Goal: Check status: Check status

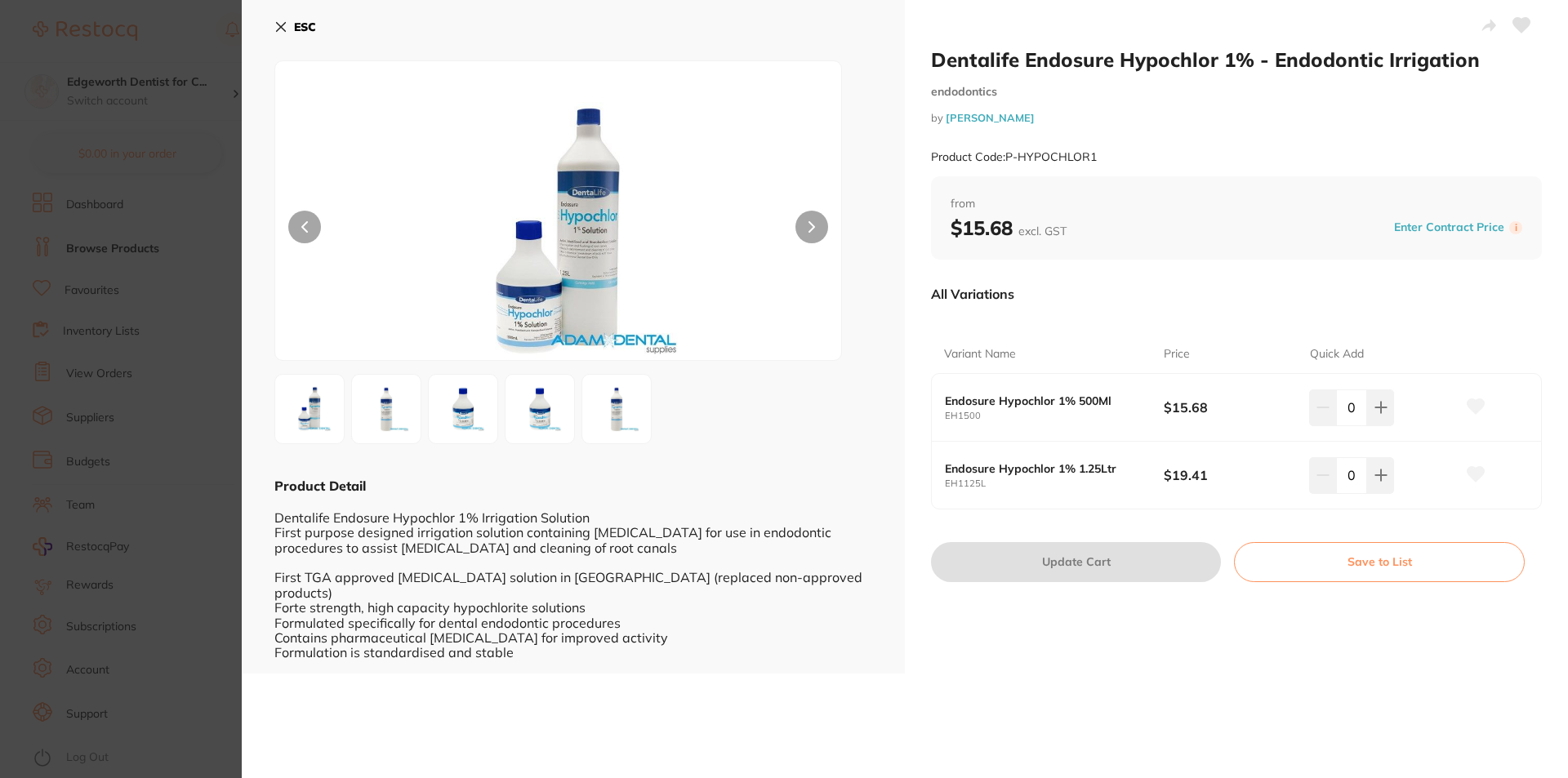
click at [280, 24] on icon at bounding box center [281, 27] width 13 height 13
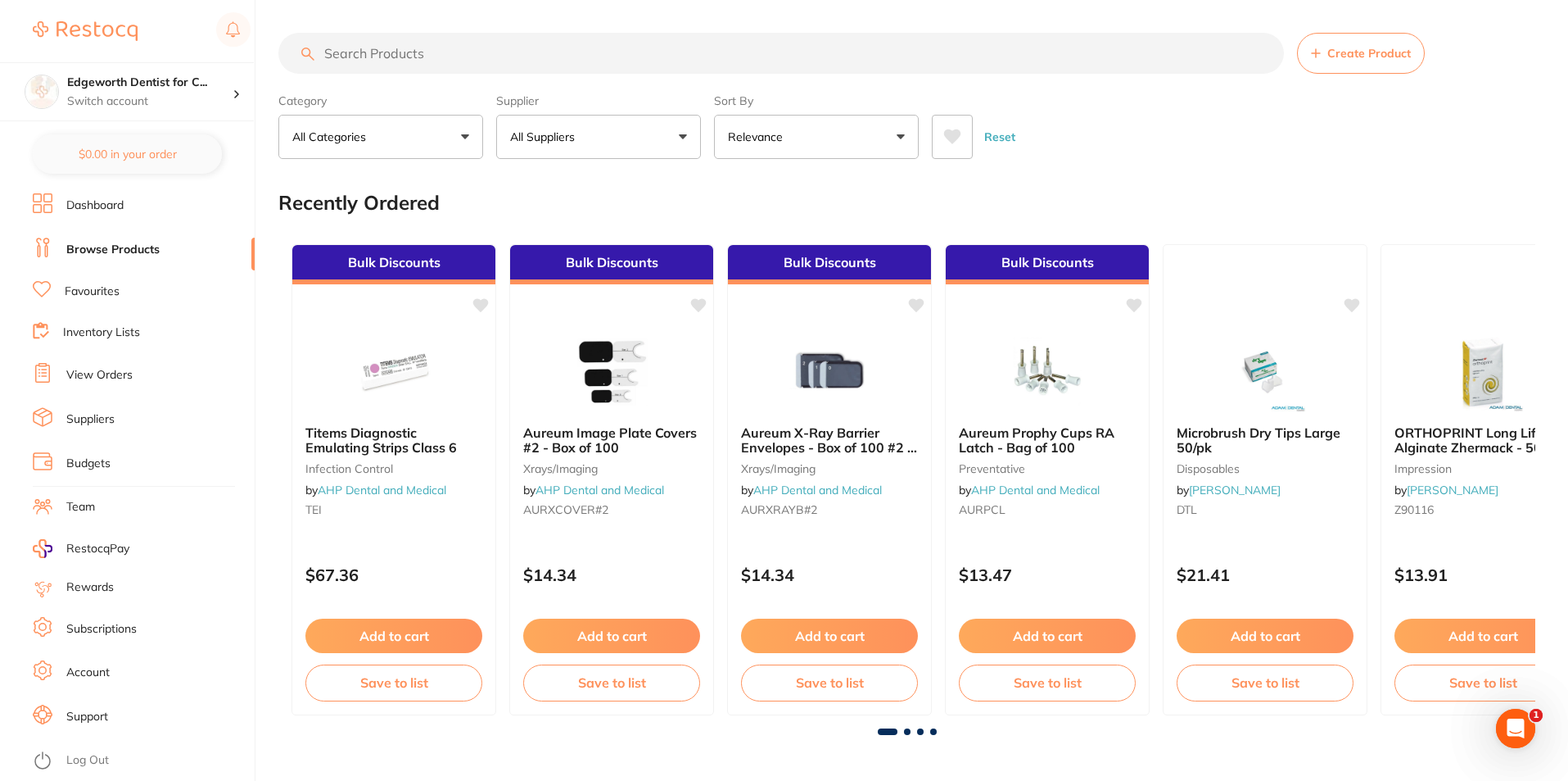
click at [400, 35] on input "search" at bounding box center [781, 53] width 1006 height 41
click at [111, 372] on link "View Orders" at bounding box center [99, 375] width 66 height 16
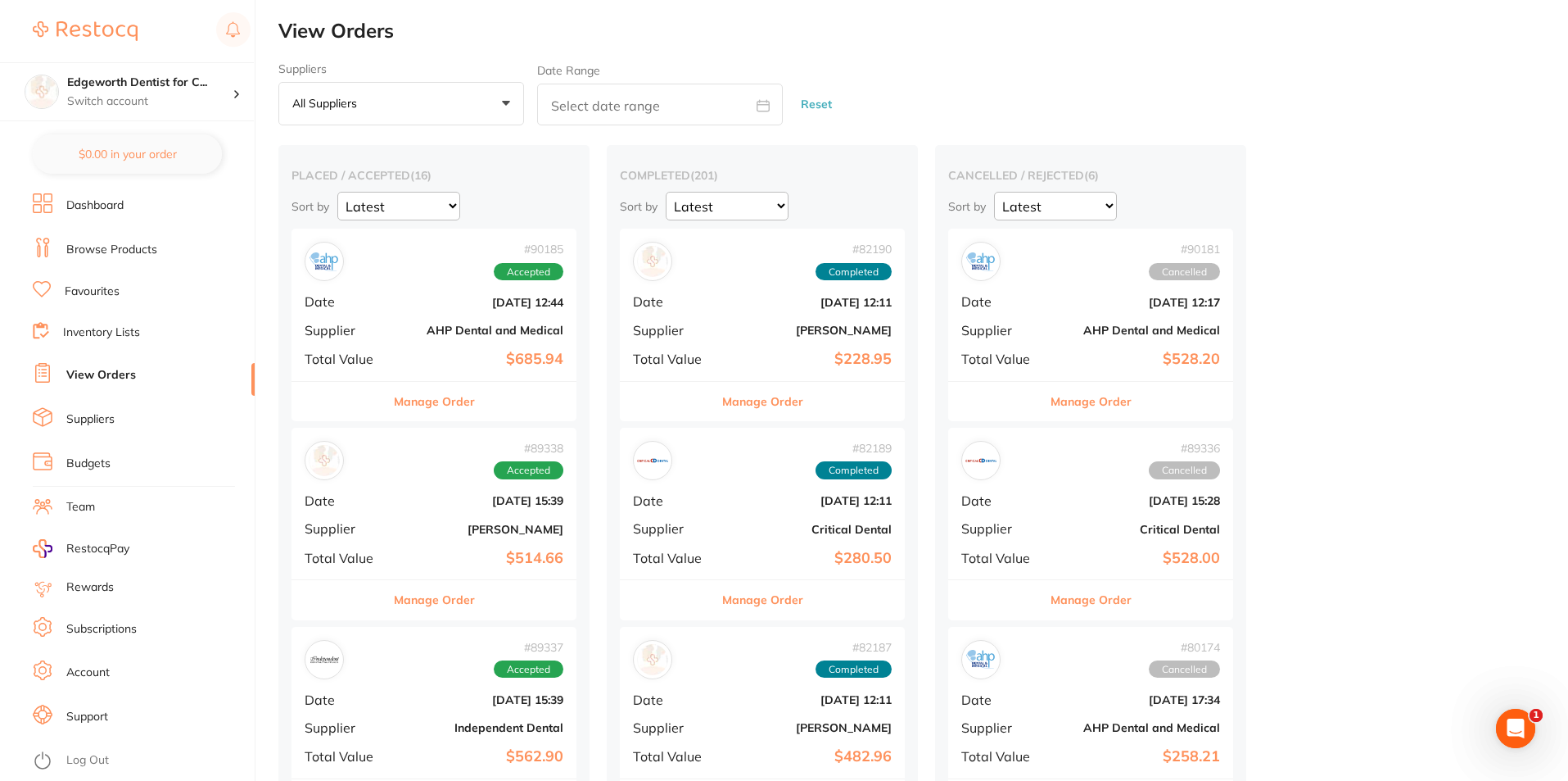
click at [427, 397] on button "Manage Order" at bounding box center [434, 402] width 81 height 40
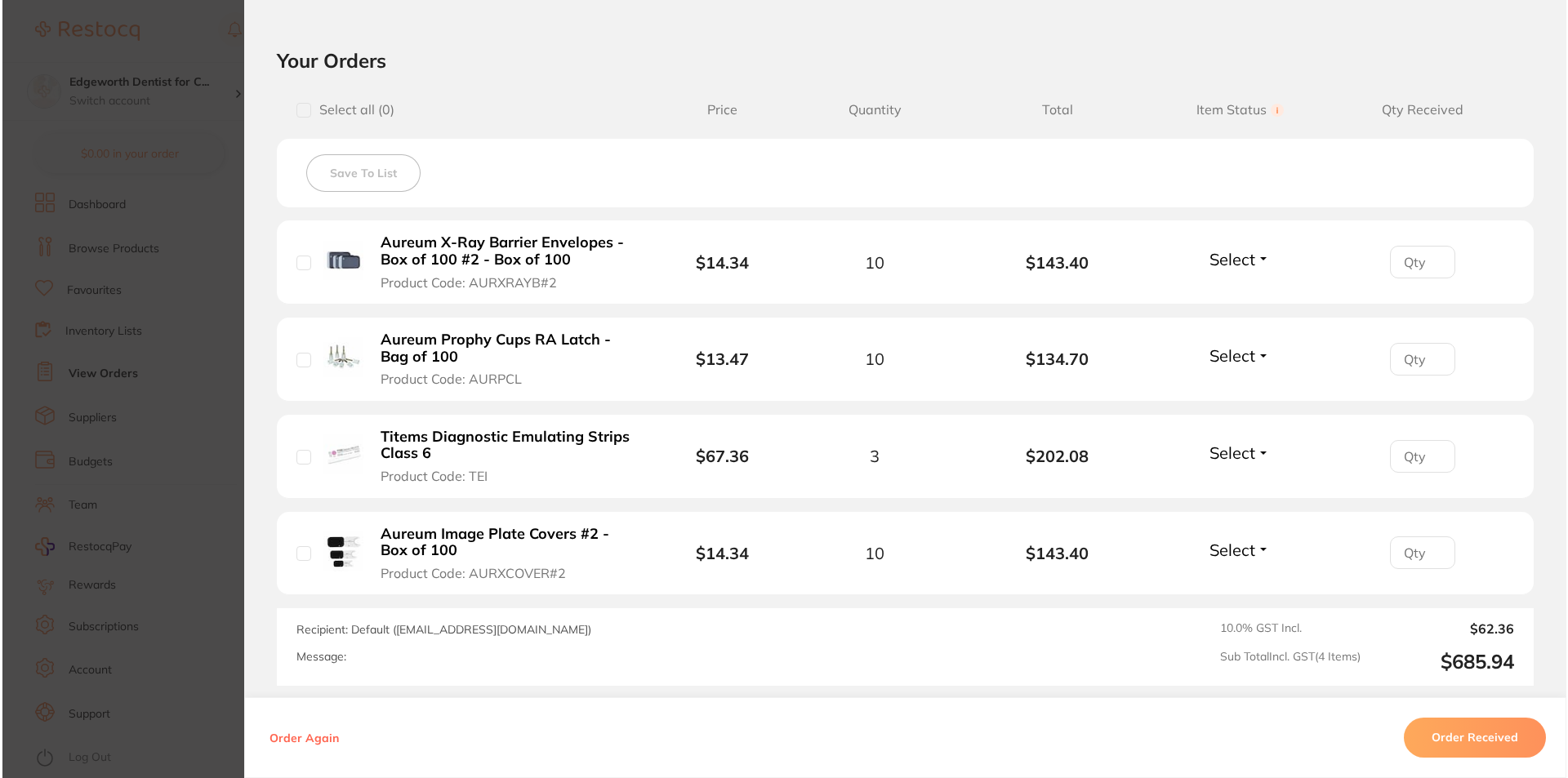
scroll to position [408, 0]
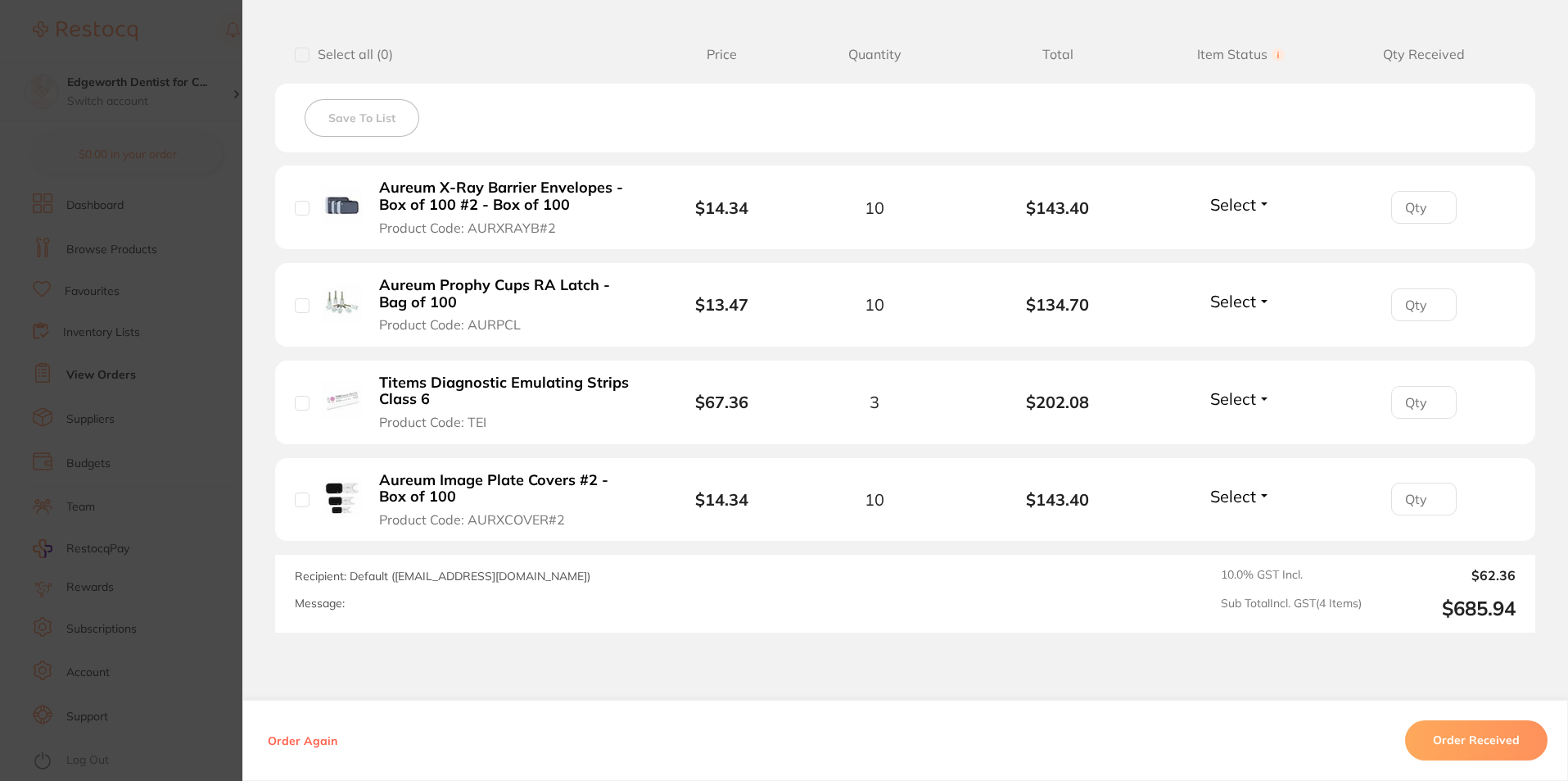
click at [471, 391] on b "Titems Diagnostic Emulating Strips Class 6" at bounding box center [505, 390] width 253 height 34
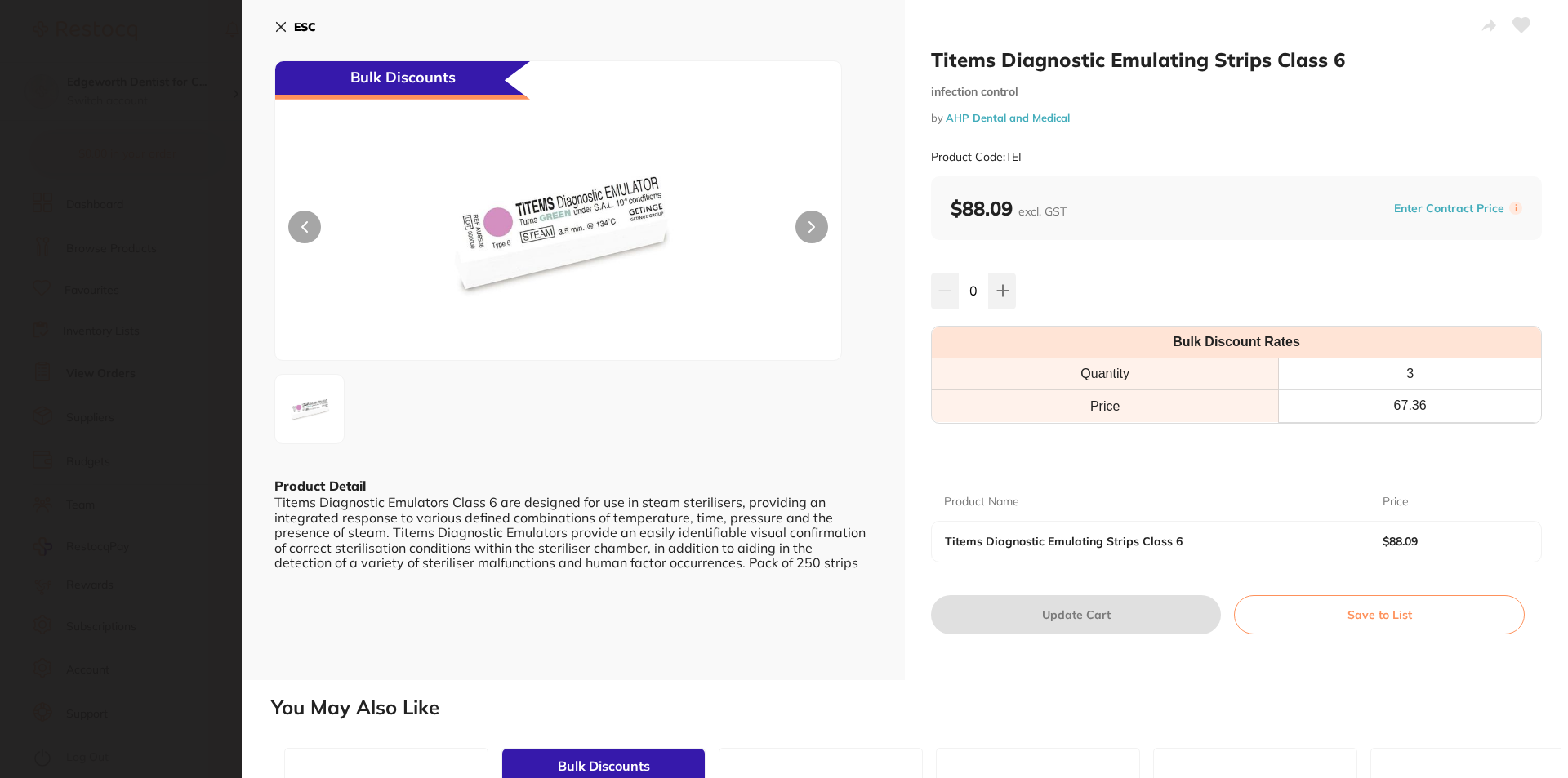
scroll to position [0, 0]
click at [773, 644] on div "ESC Bulk Discounts Product Detail Titems Diagnostic Emulators Class 6 are desig…" at bounding box center [573, 340] width 663 height 680
click at [282, 24] on icon at bounding box center [281, 27] width 13 height 13
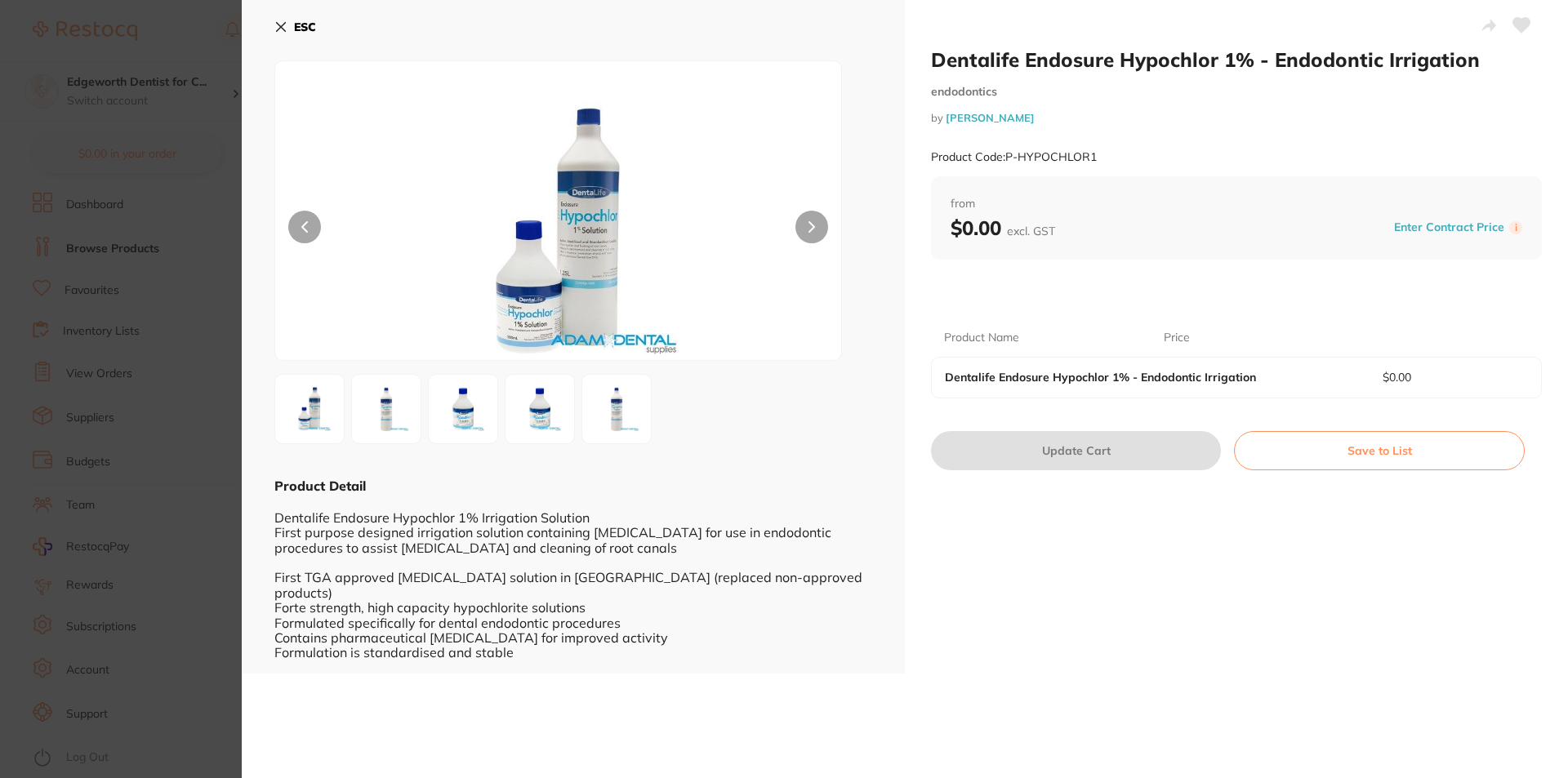
click at [183, 164] on section "Dentalife Endosure Hypochlor 1% - Endodontic Irrigation endodontics by [PERSON_…" at bounding box center [784, 389] width 1568 height 778
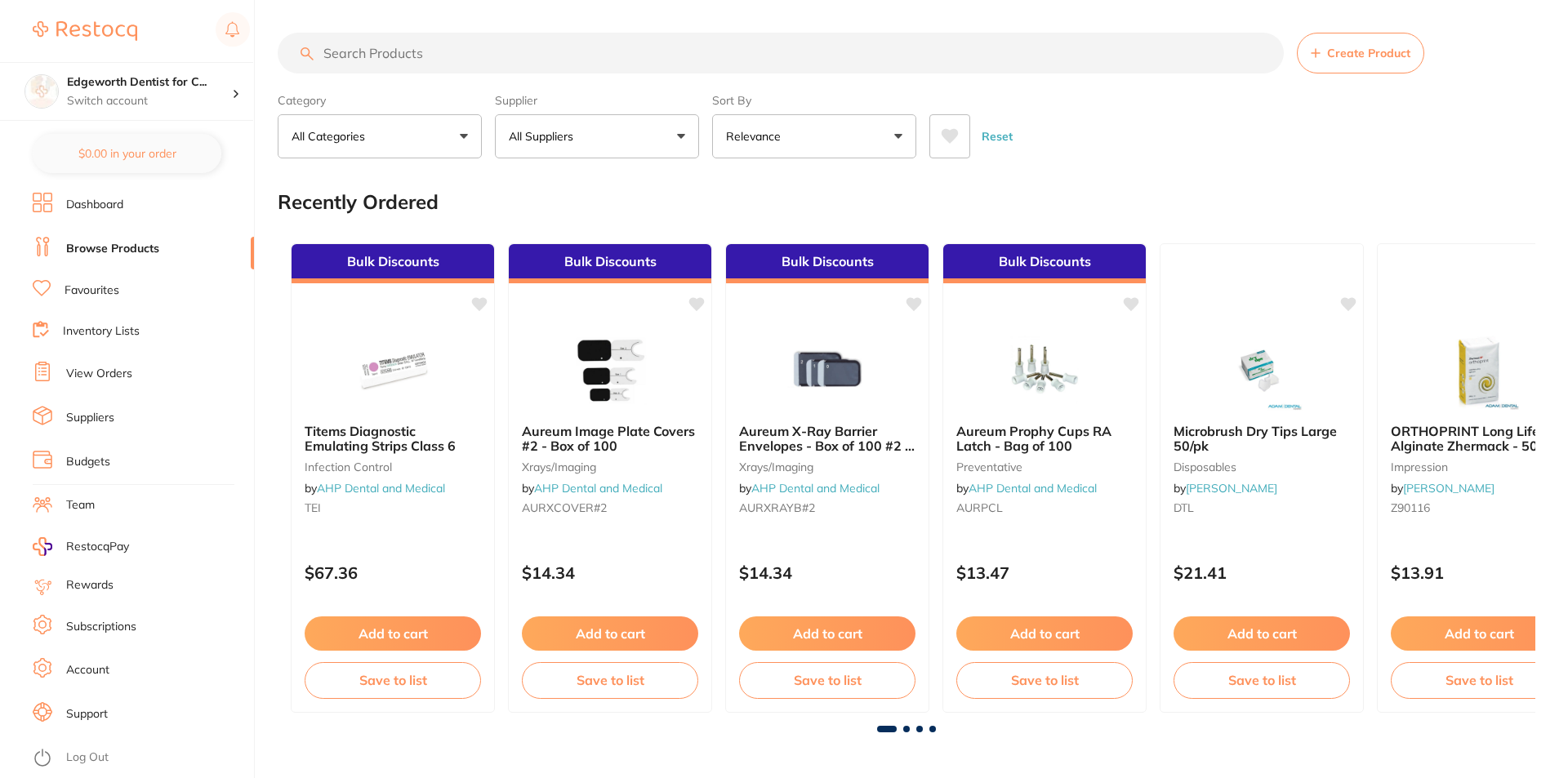
click at [363, 58] on input "search" at bounding box center [780, 52] width 1006 height 40
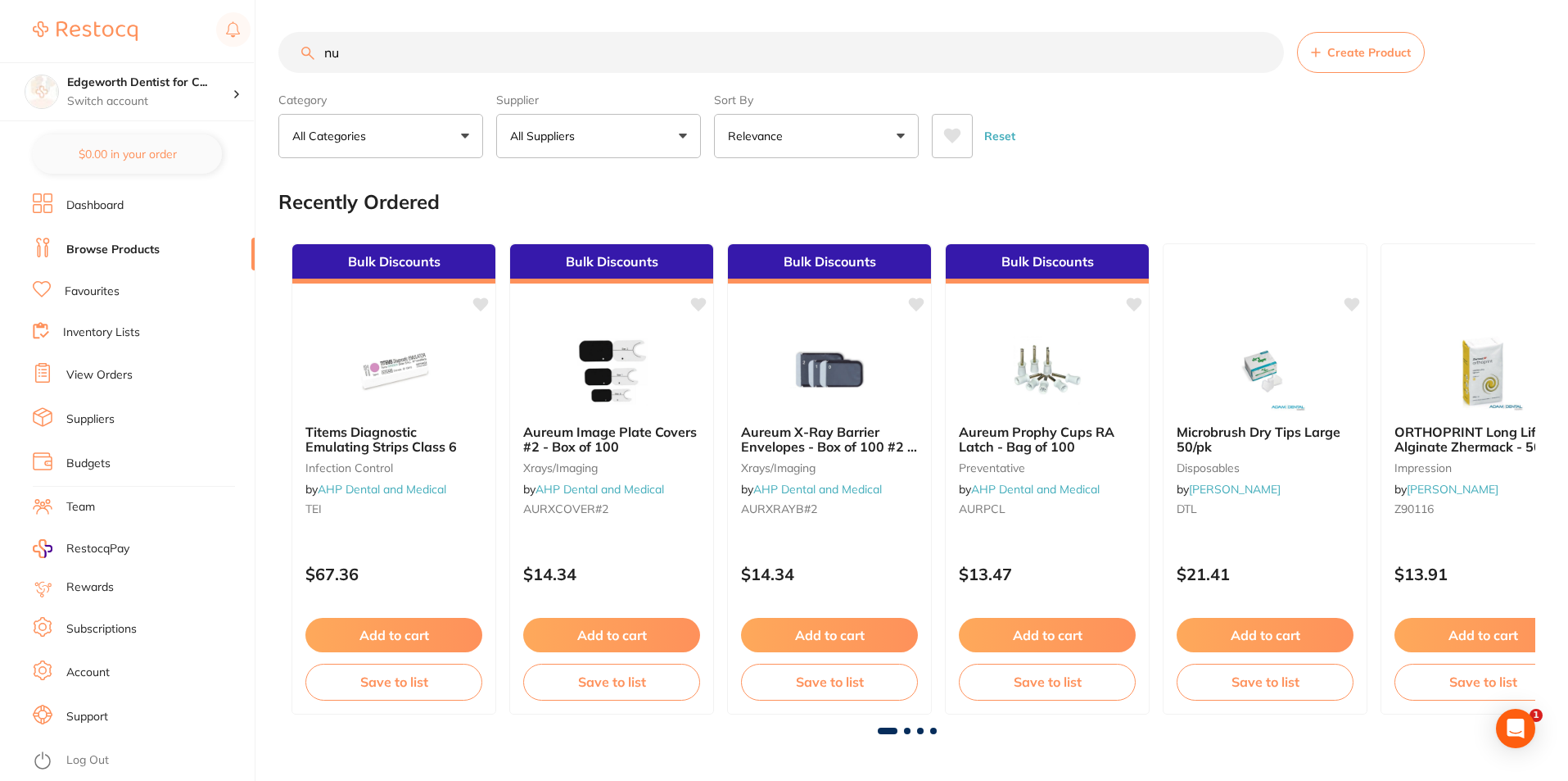
type input "n"
type input "t"
click at [405, 35] on input "search" at bounding box center [781, 52] width 1006 height 41
click at [579, 124] on button "All Suppliers" at bounding box center [598, 136] width 205 height 44
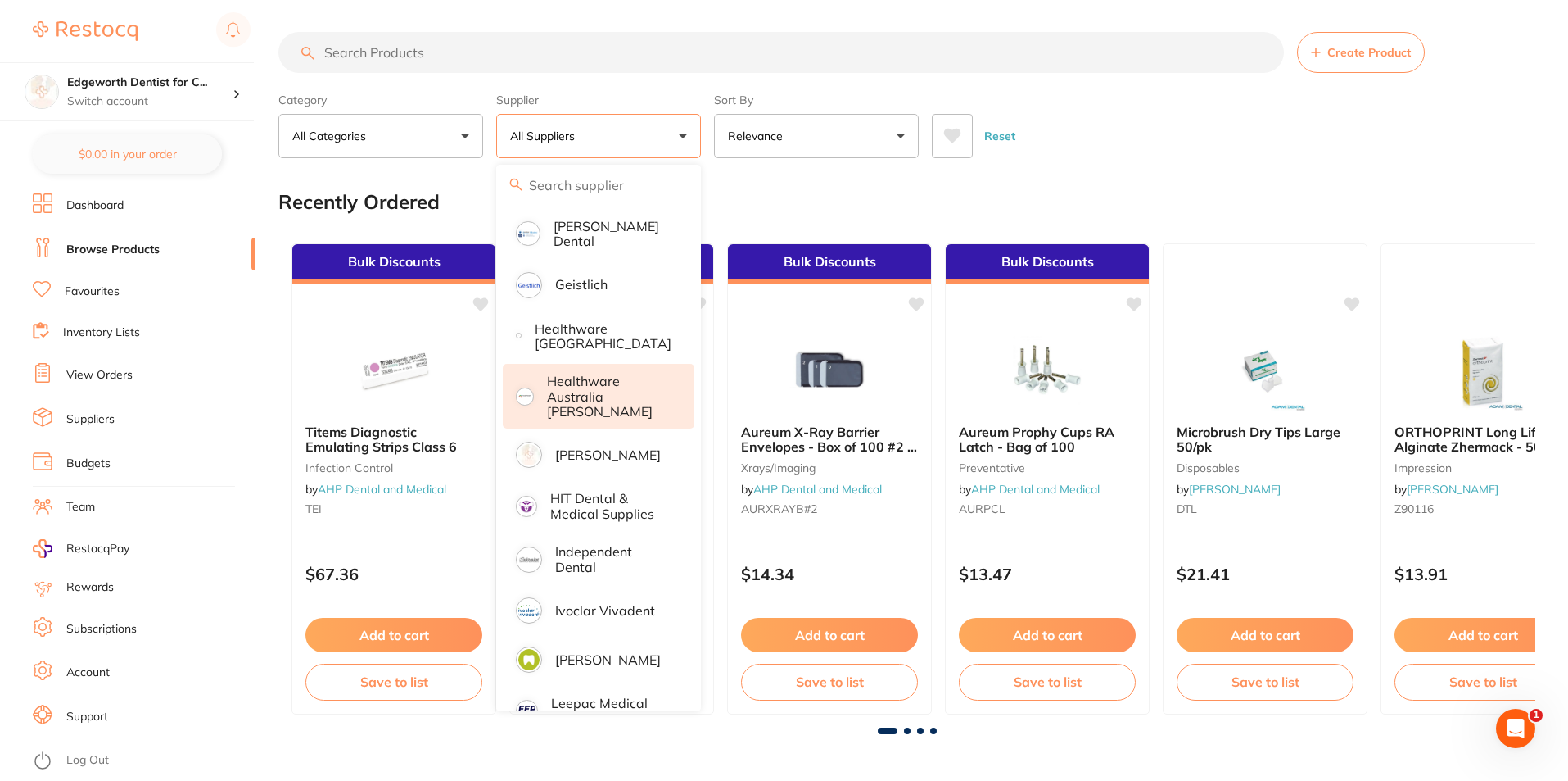
scroll to position [738, 0]
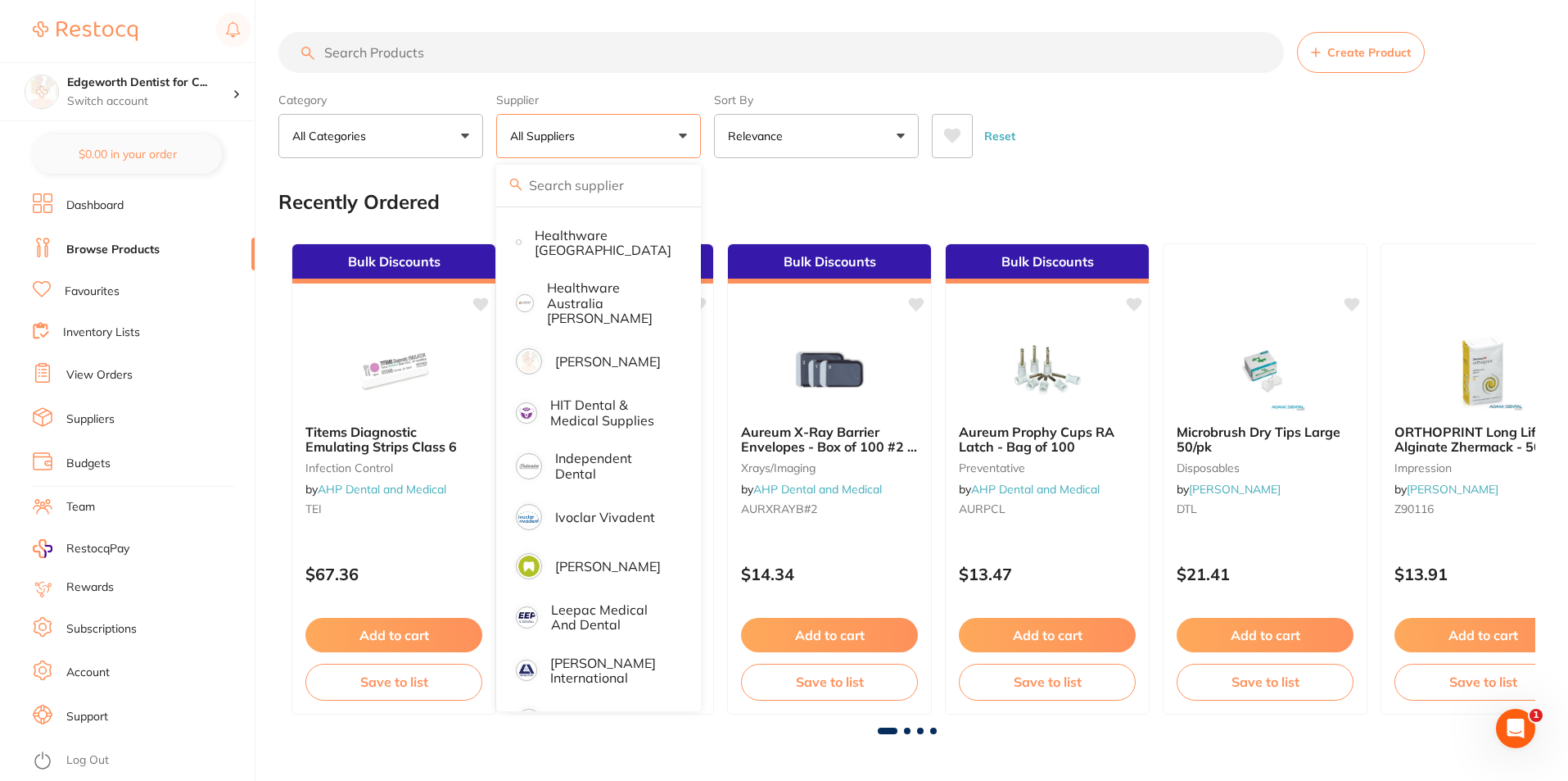
click at [459, 41] on input "search" at bounding box center [781, 52] width 1006 height 41
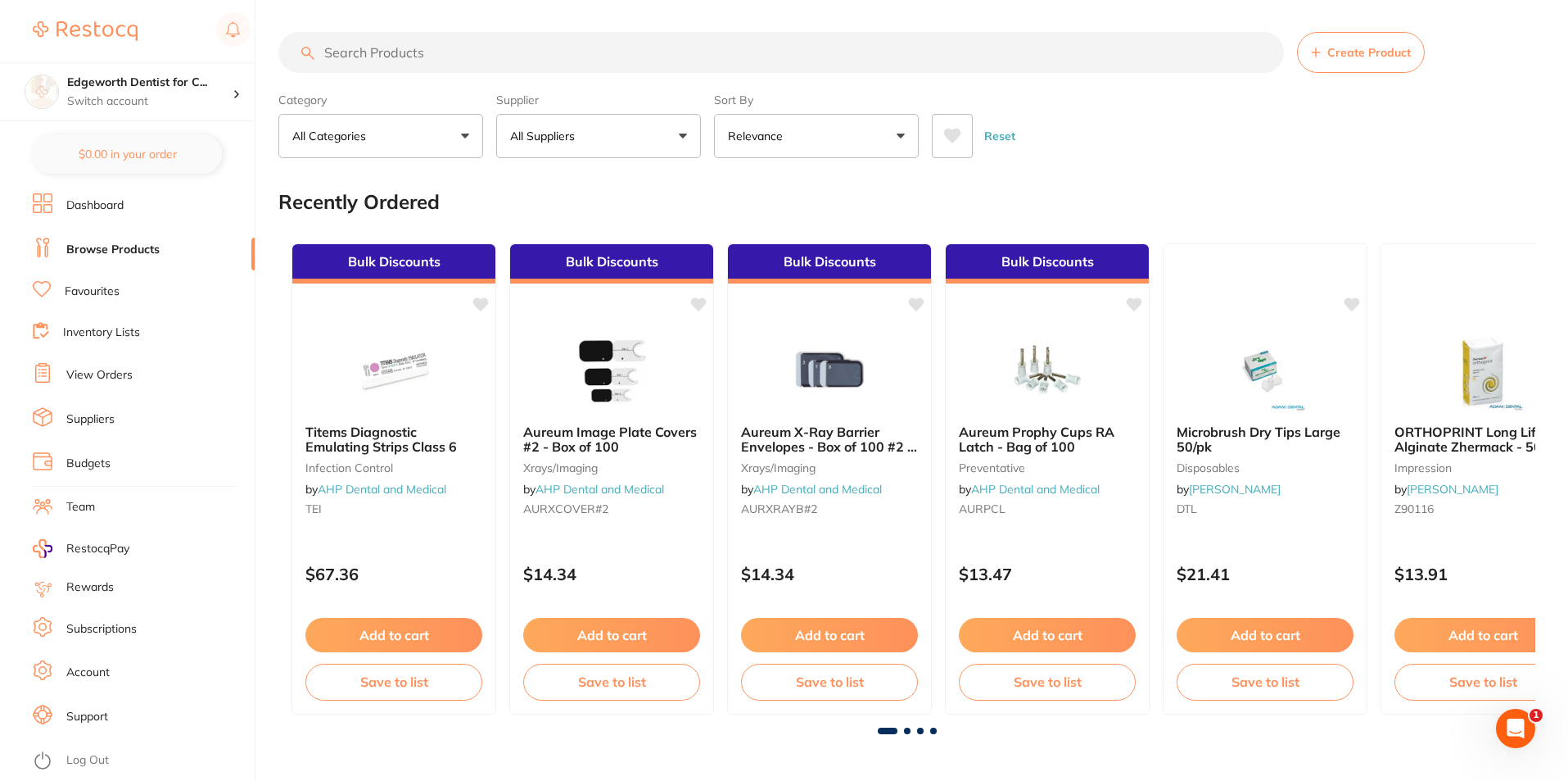
click at [541, 65] on input "search" at bounding box center [781, 52] width 1006 height 41
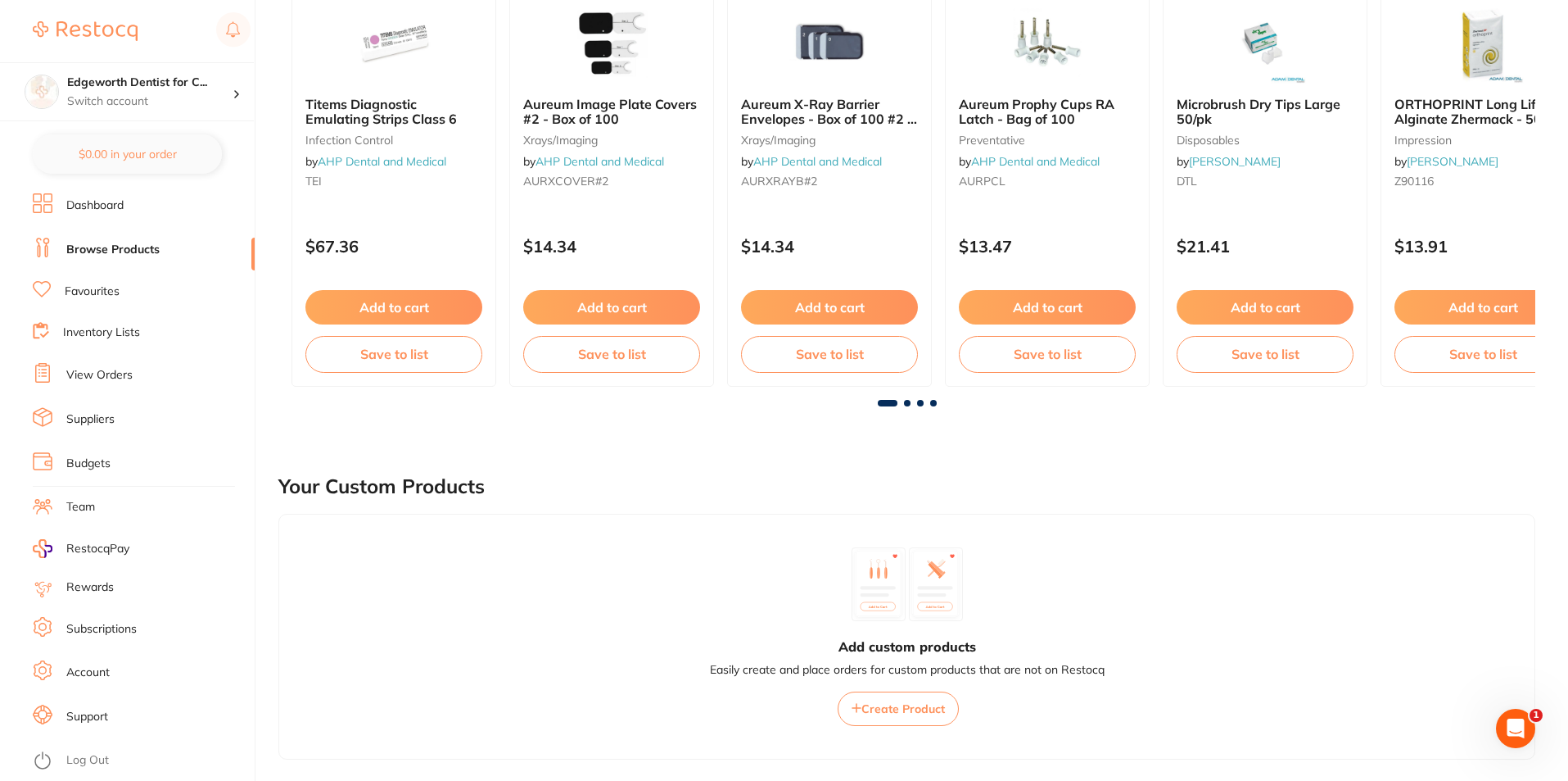
scroll to position [0, 0]
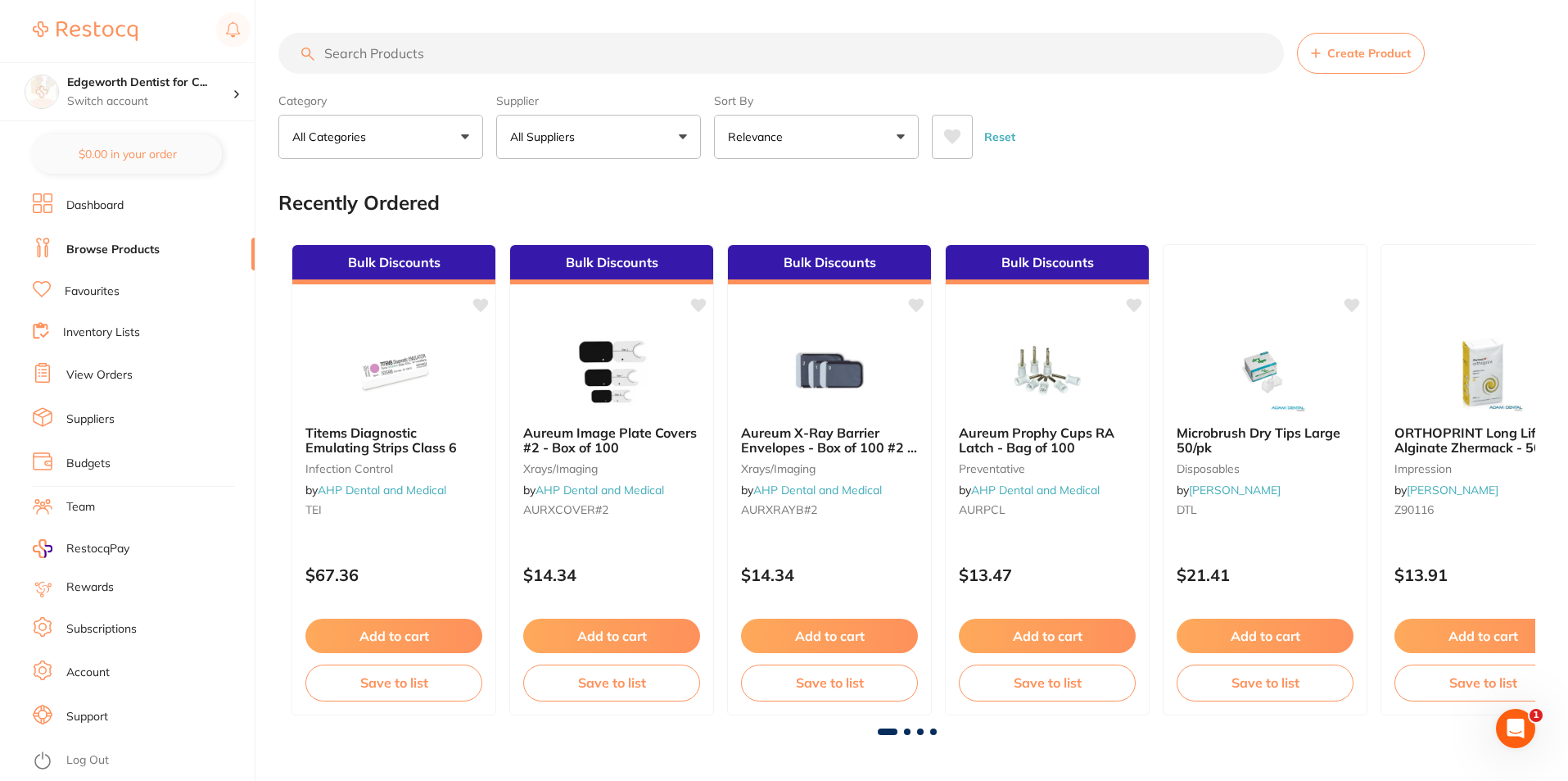
click at [602, 142] on button "All Suppliers" at bounding box center [598, 137] width 205 height 44
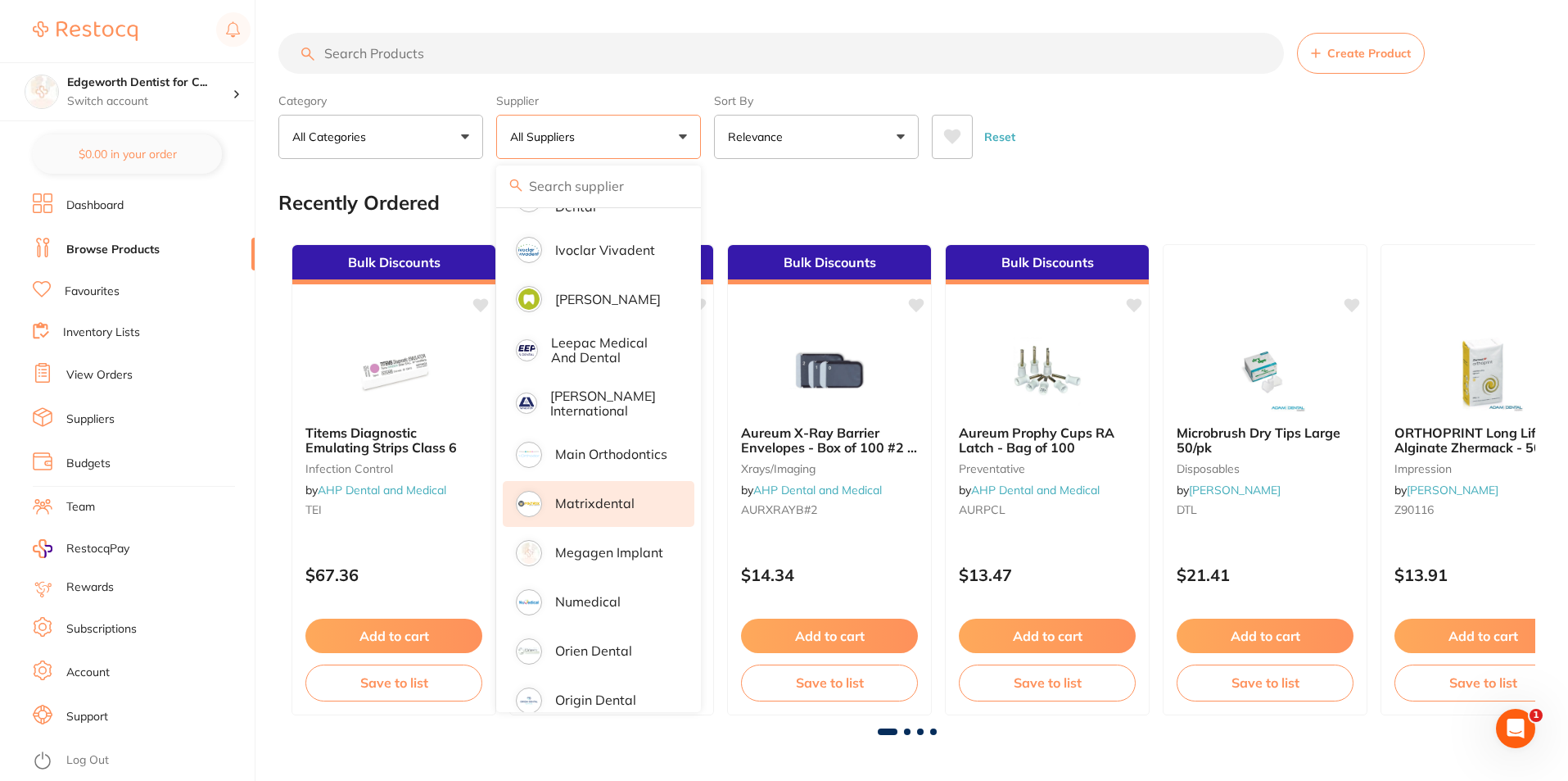
scroll to position [1147, 0]
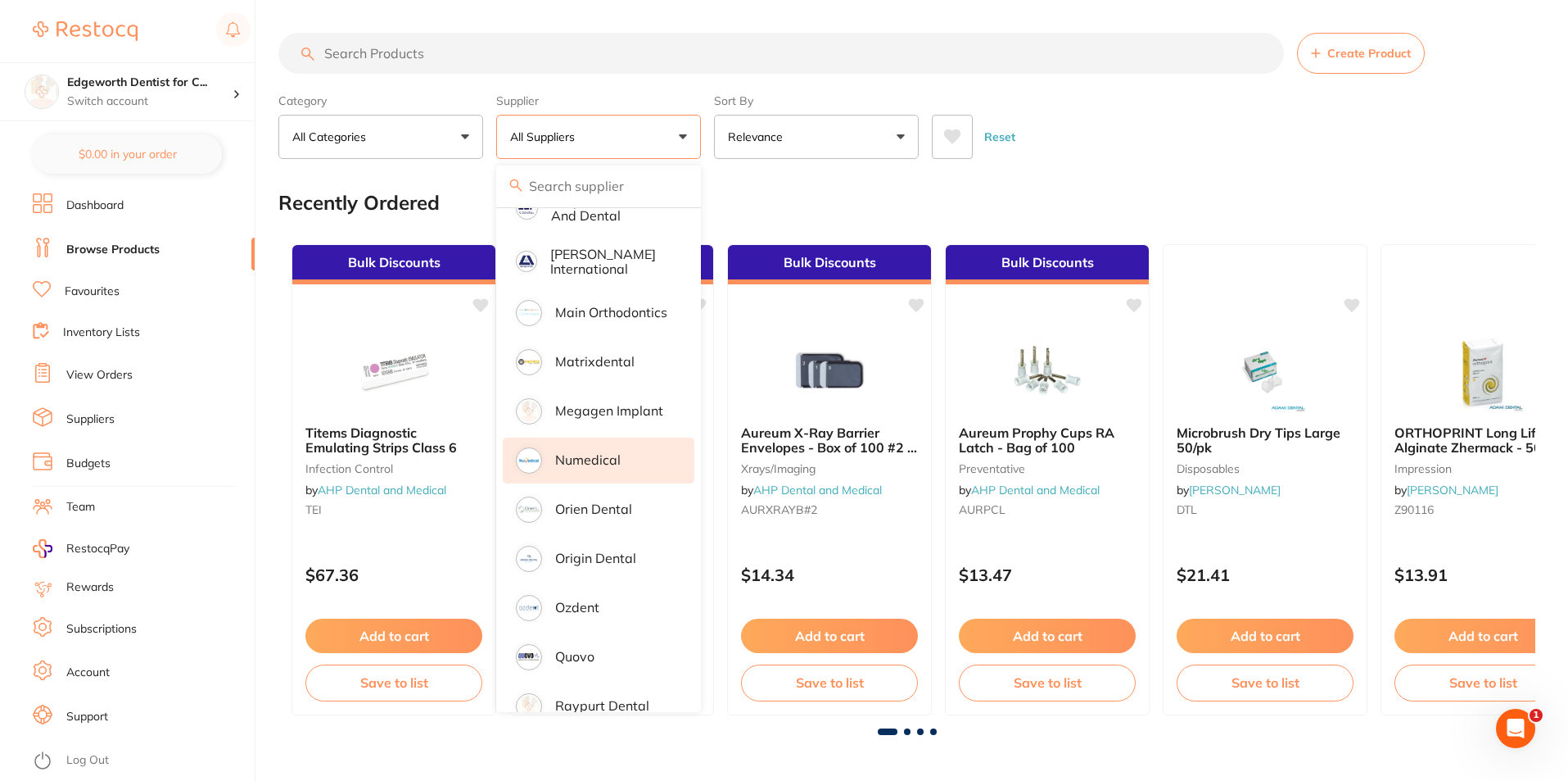
click at [609, 453] on p "Numedical" at bounding box center [588, 460] width 66 height 15
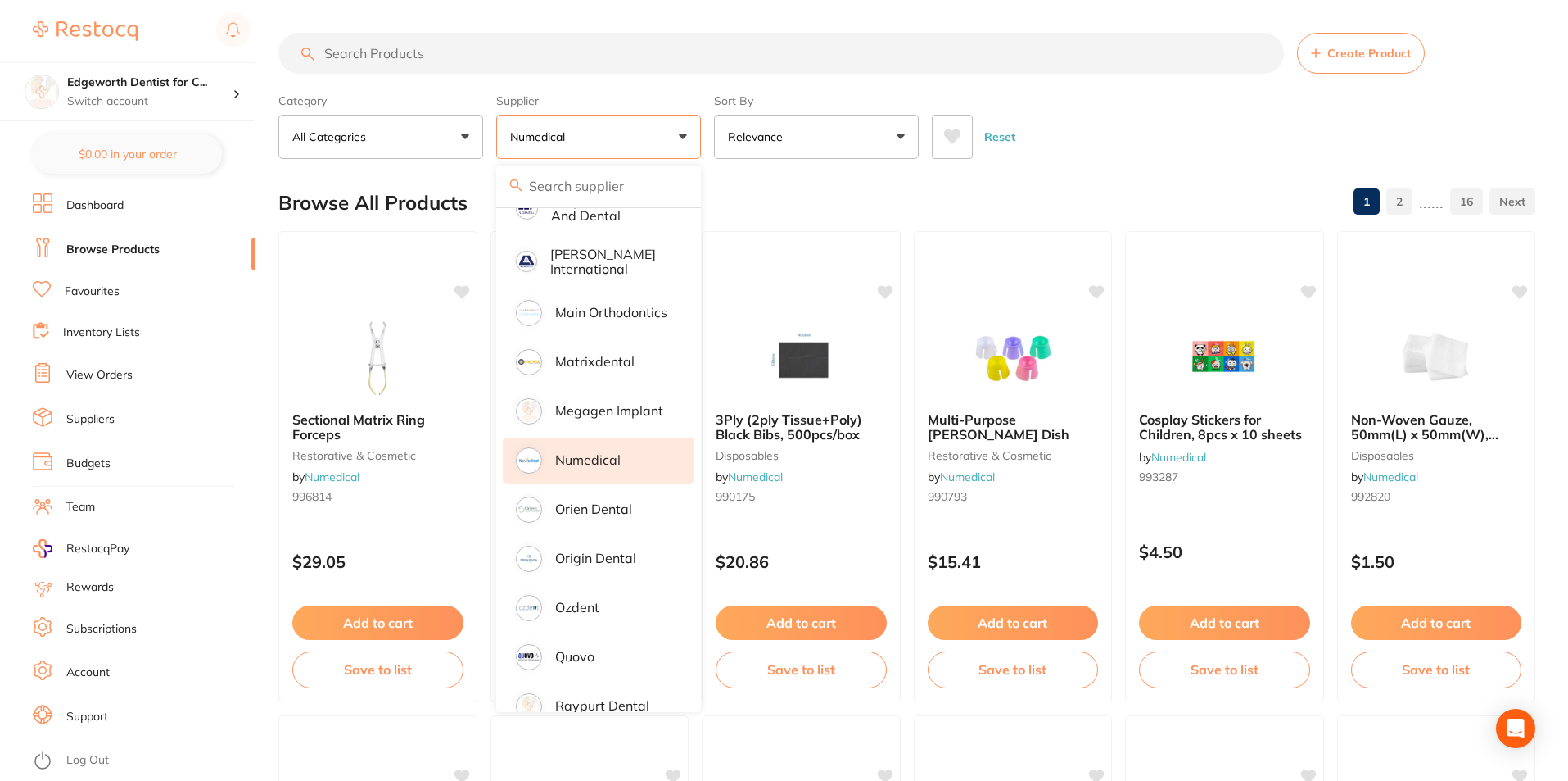
click at [1150, 135] on div "Reset" at bounding box center [1227, 130] width 591 height 57
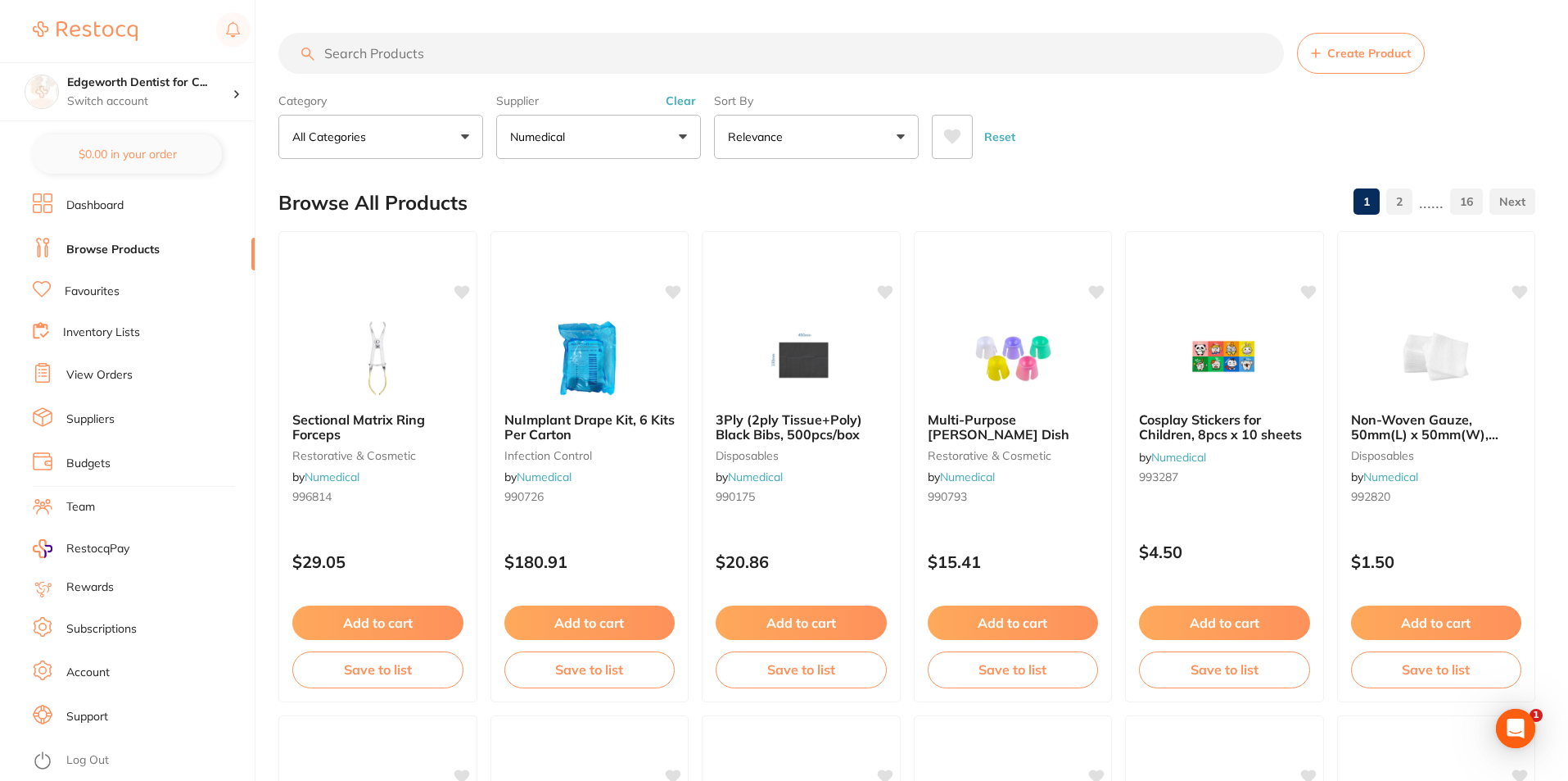
scroll to position [0, 0]
click at [453, 45] on input "search" at bounding box center [781, 53] width 1006 height 41
type input "s"
type input "cases"
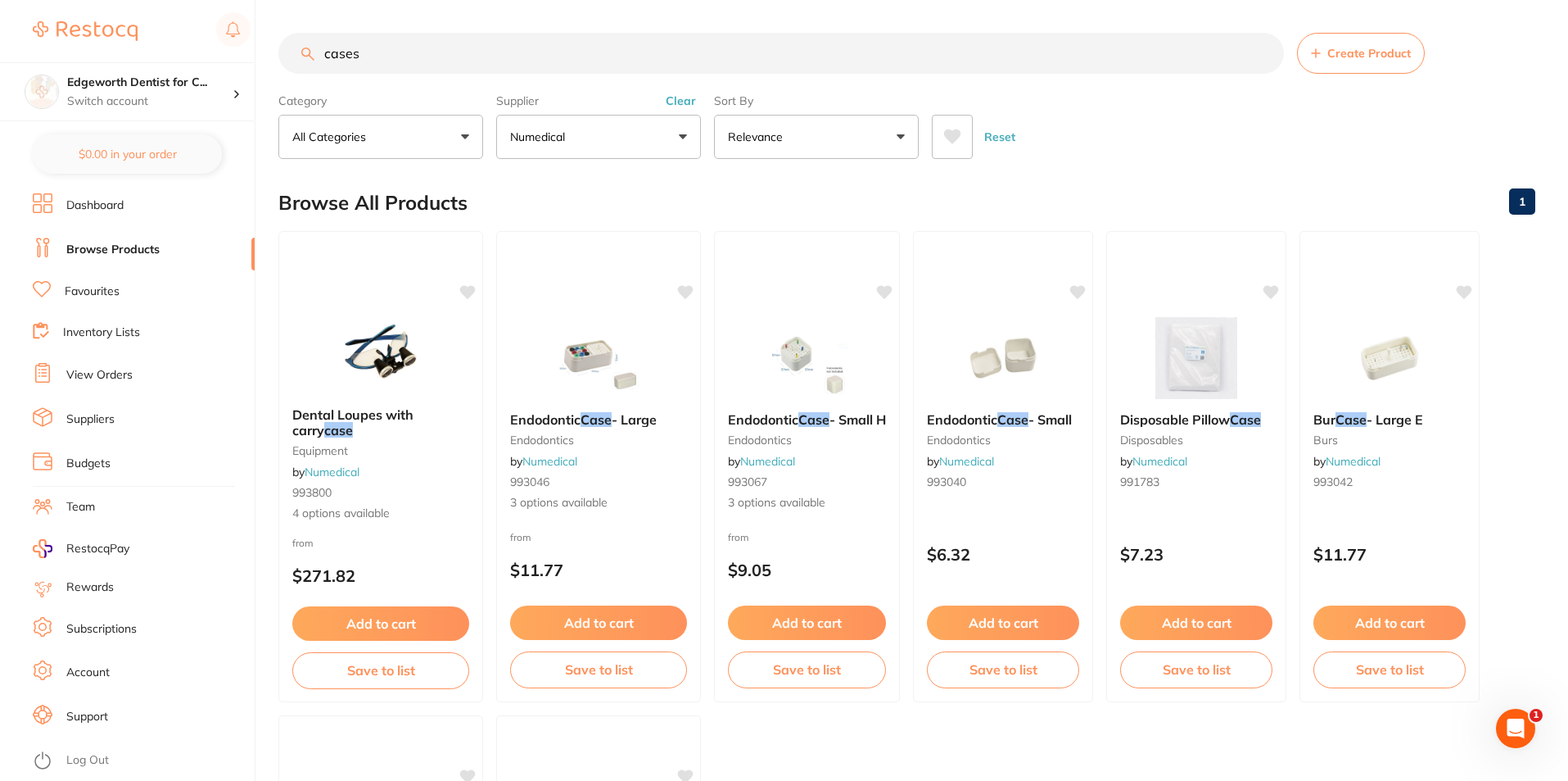
drag, startPoint x: 371, startPoint y: 51, endPoint x: 282, endPoint y: 48, distance: 89.1
click at [282, 48] on input "cases" at bounding box center [781, 53] width 1006 height 41
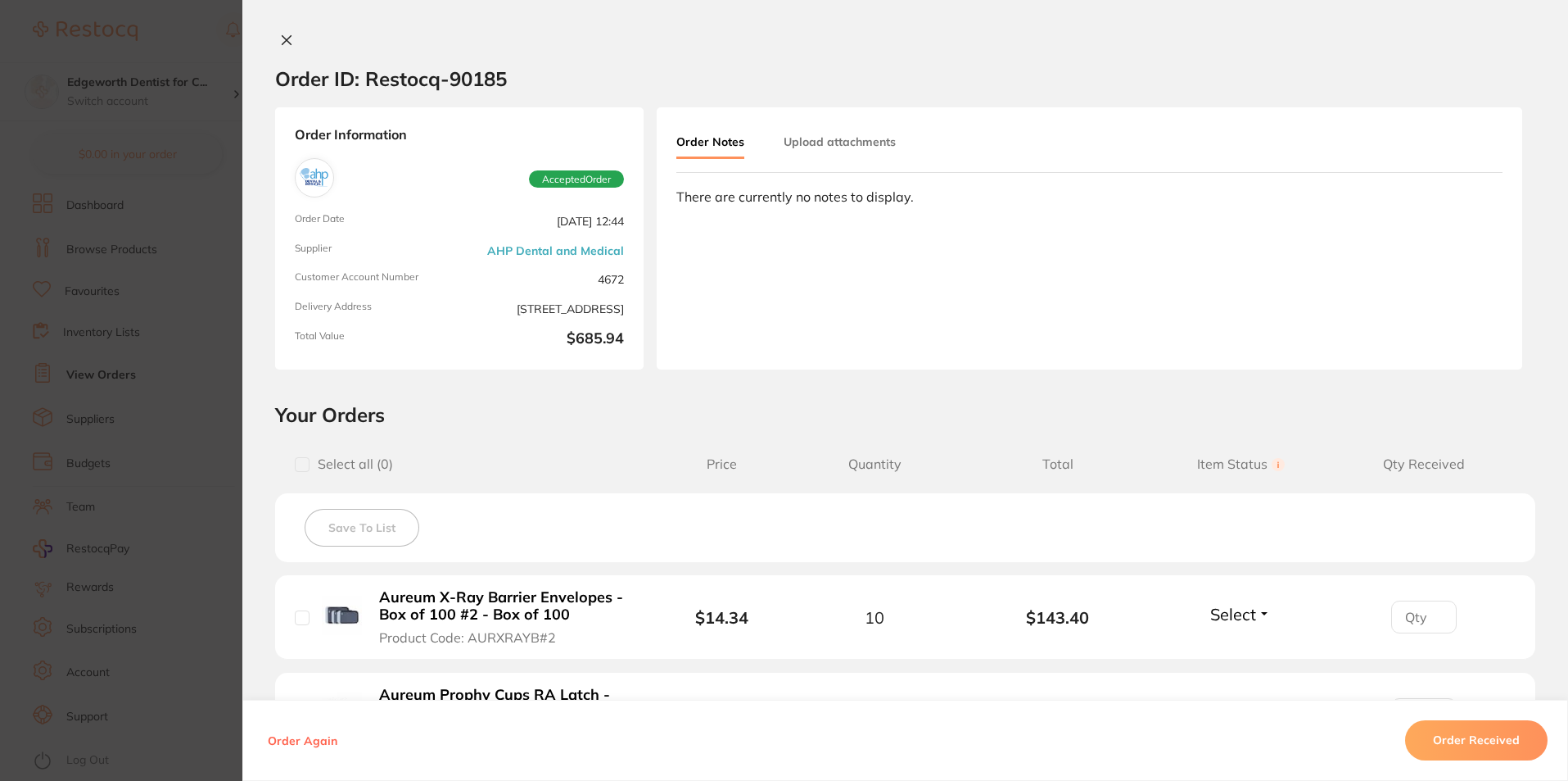
click at [280, 48] on button at bounding box center [287, 41] width 23 height 17
